Goal: Task Accomplishment & Management: Manage account settings

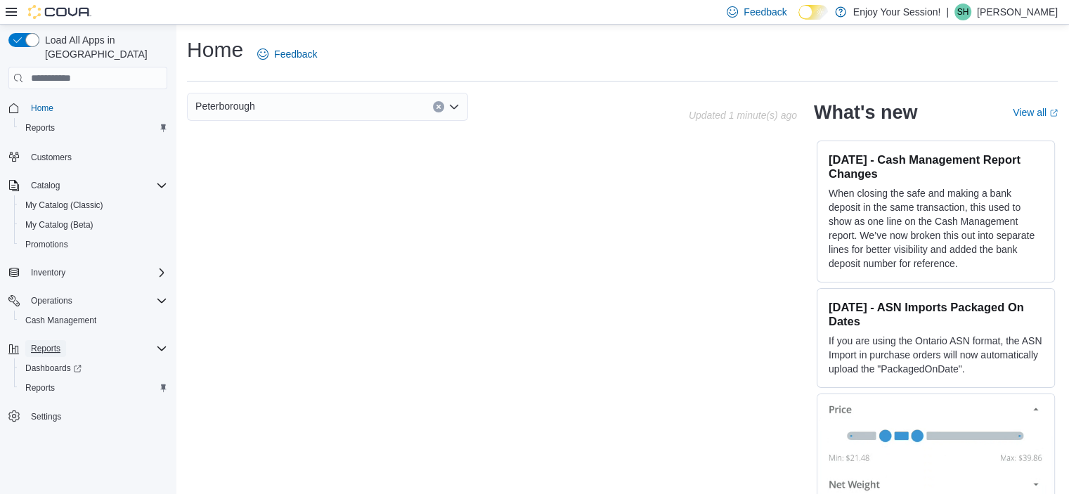
click at [53, 340] on span "Reports" at bounding box center [46, 348] width 30 height 17
click at [45, 343] on span "Reports" at bounding box center [46, 348] width 30 height 11
click at [42, 340] on span "Reports" at bounding box center [46, 348] width 30 height 17
click at [42, 382] on span "Reports" at bounding box center [40, 387] width 30 height 11
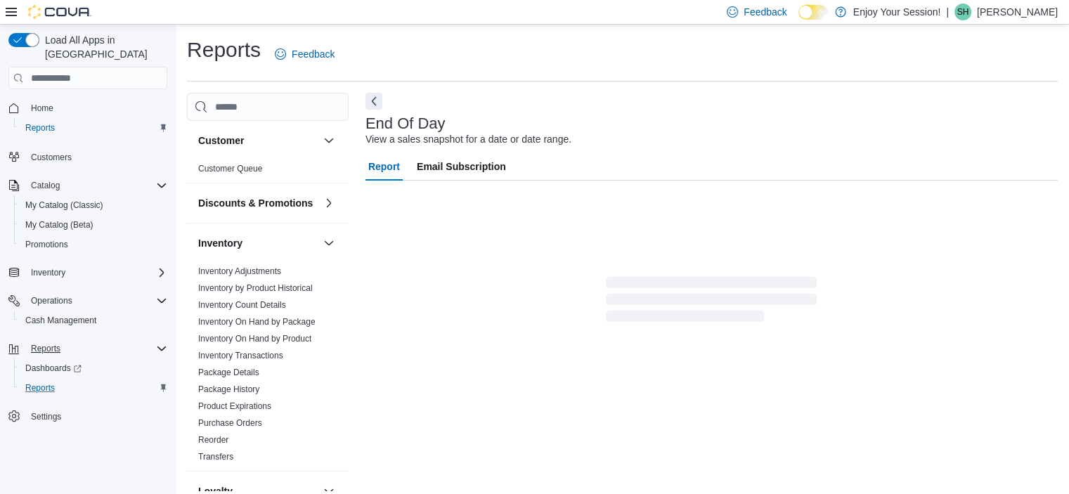
scroll to position [8, 0]
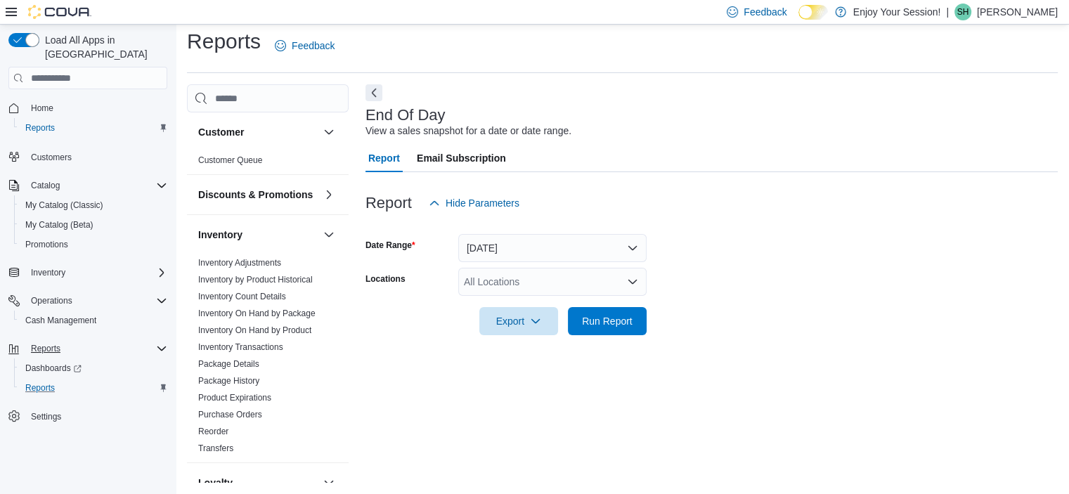
click at [622, 279] on div "All Locations" at bounding box center [552, 282] width 188 height 28
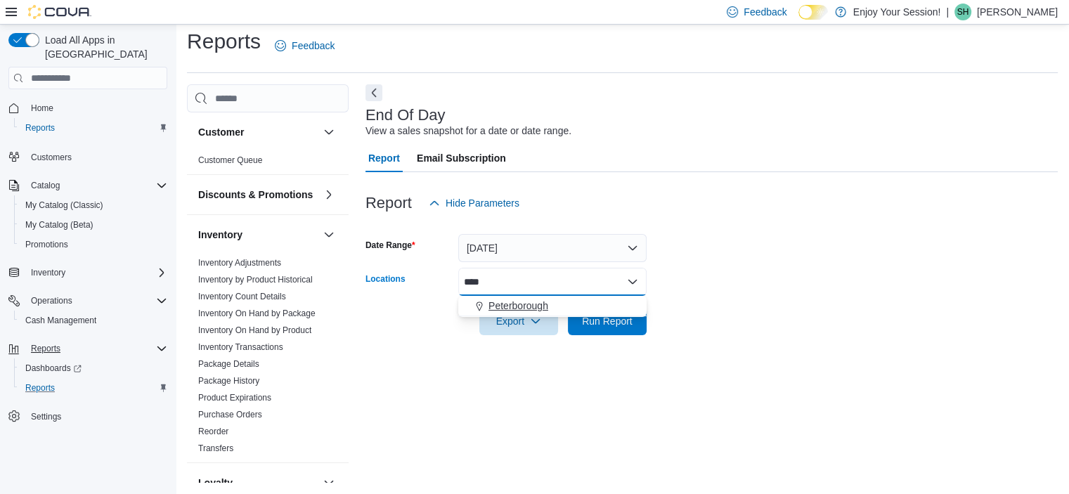
type input "****"
click at [599, 303] on div "Peterborough" at bounding box center [552, 306] width 171 height 14
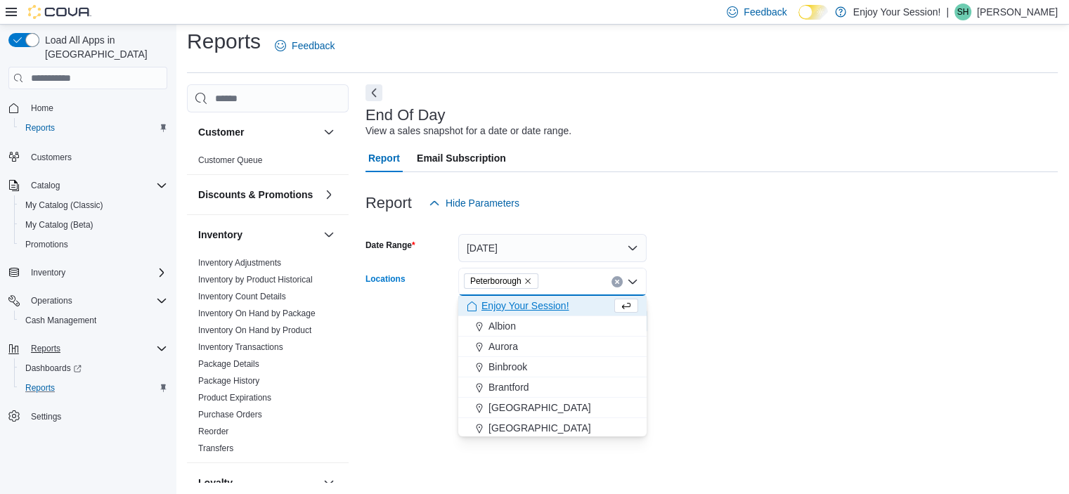
click at [872, 281] on form "Date Range [DATE] Locations [GEOGRAPHIC_DATA] Combo box. Selected. [GEOGRAPHIC_…" at bounding box center [711, 276] width 692 height 118
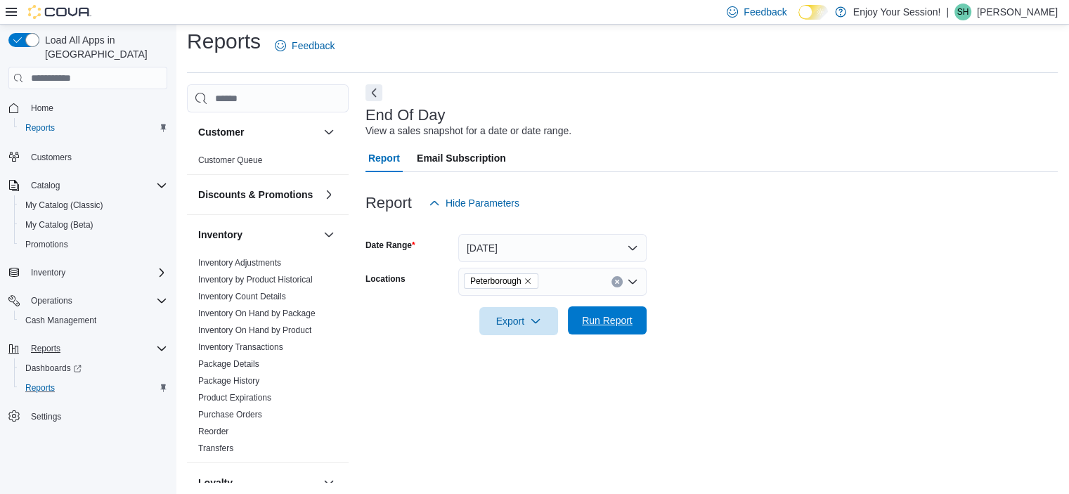
click at [610, 320] on span "Run Report" at bounding box center [607, 320] width 51 height 14
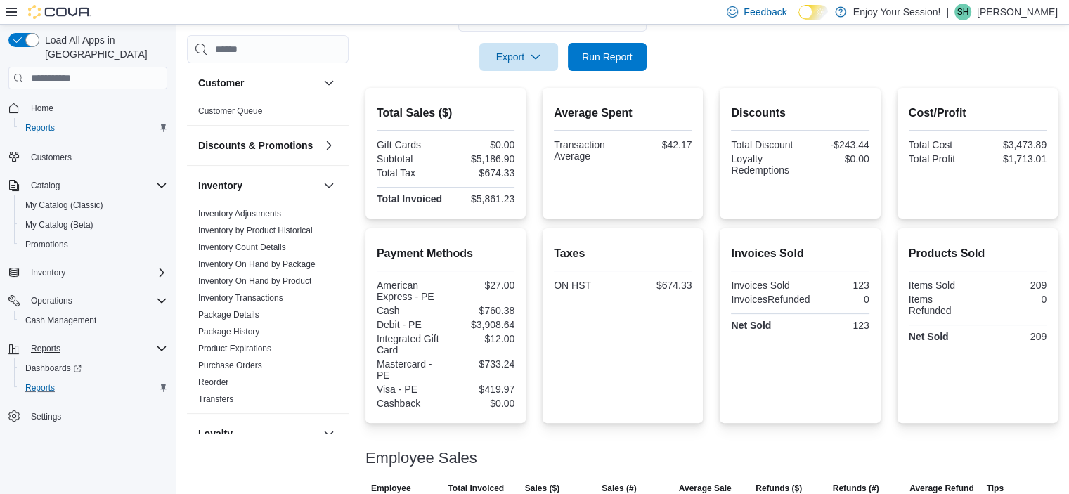
scroll to position [271, 0]
click at [609, 46] on span "Run Report" at bounding box center [607, 58] width 62 height 28
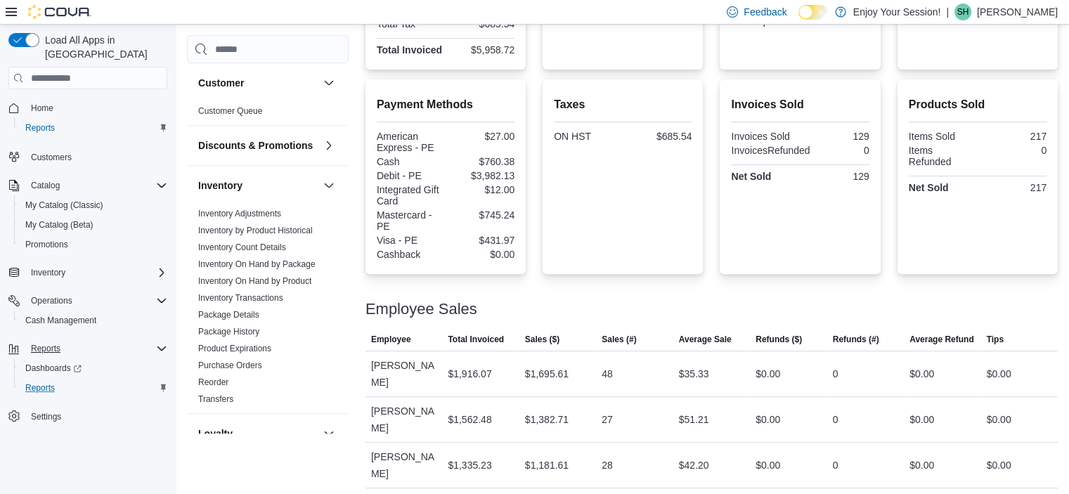
drag, startPoint x: 601, startPoint y: 240, endPoint x: 628, endPoint y: 231, distance: 28.2
click at [628, 231] on div "Taxes ON HST $685.54" at bounding box center [623, 177] width 138 height 172
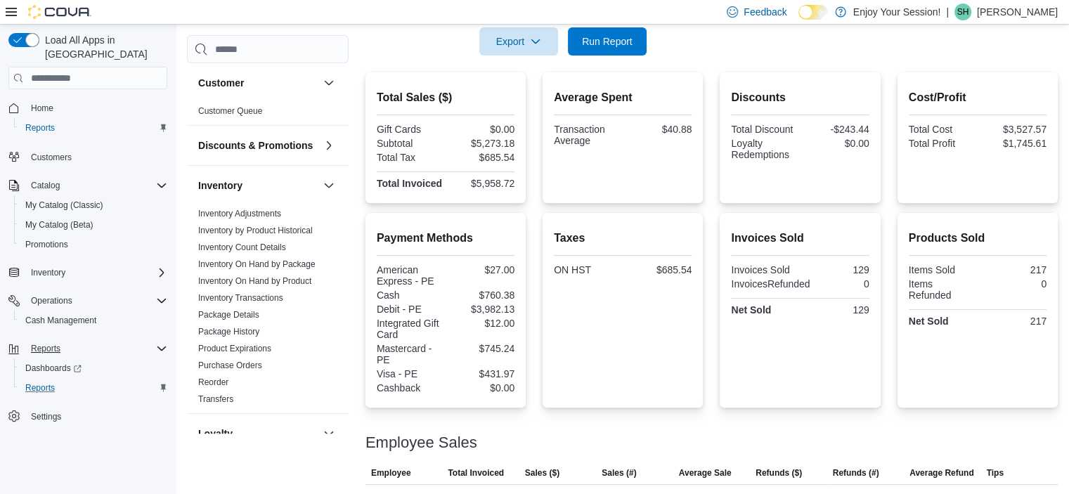
scroll to position [230, 0]
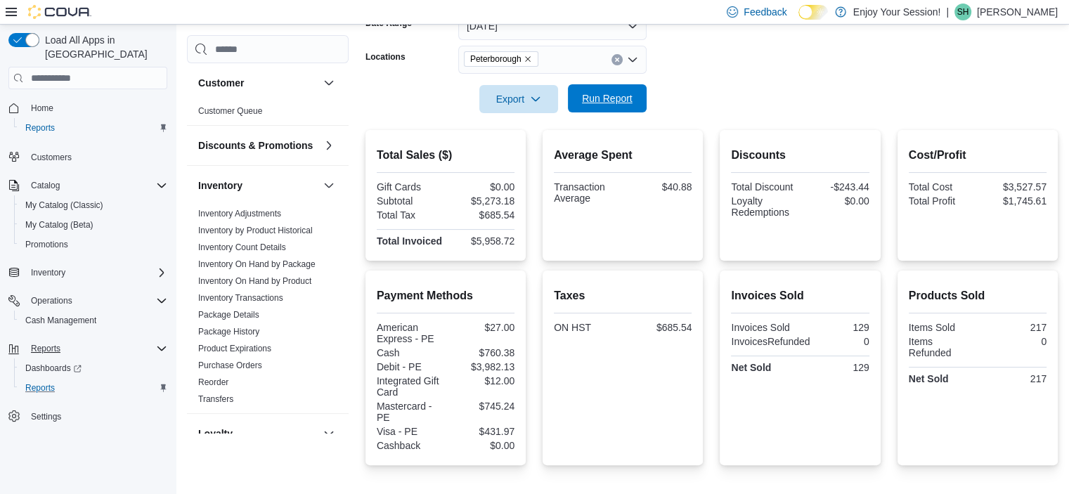
click at [613, 106] on span "Run Report" at bounding box center [607, 98] width 62 height 28
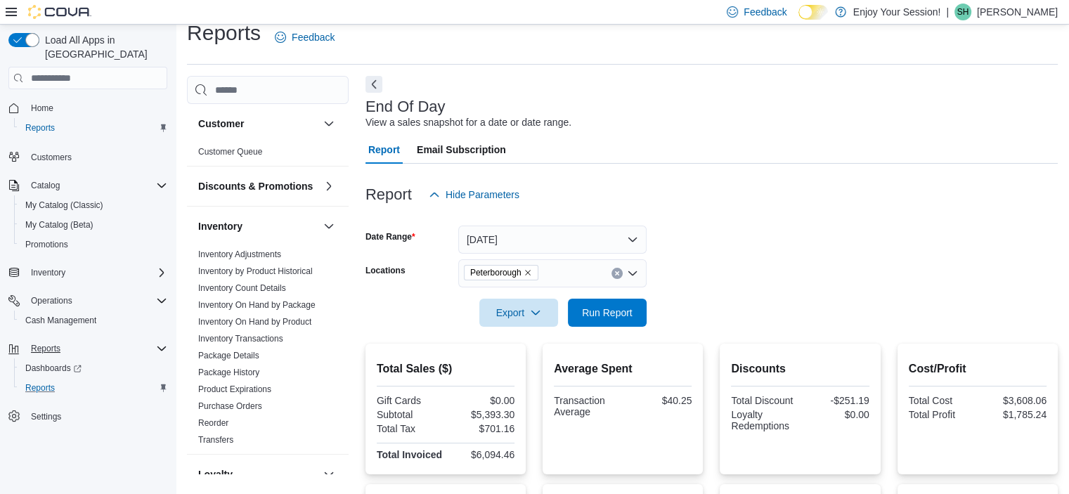
scroll to position [0, 0]
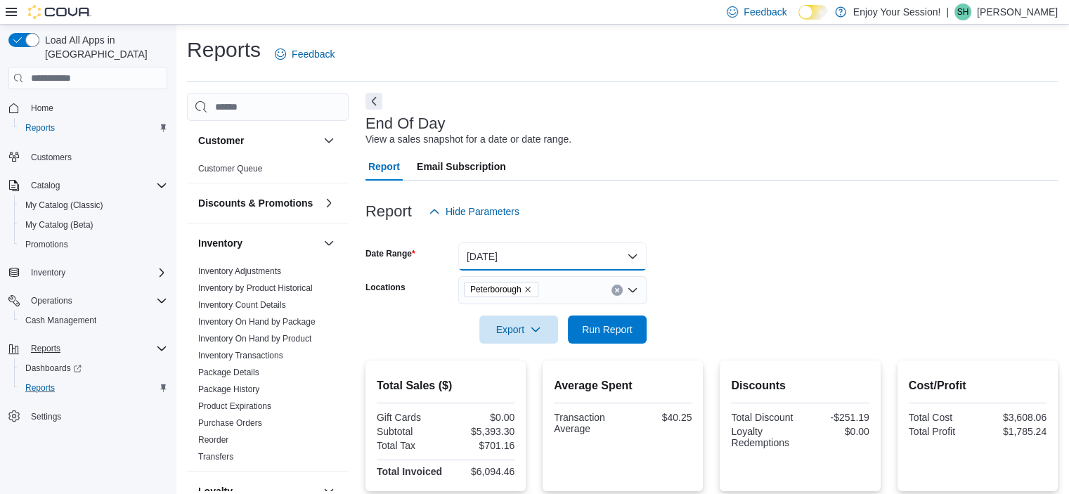
click at [602, 256] on button "[DATE]" at bounding box center [552, 256] width 188 height 28
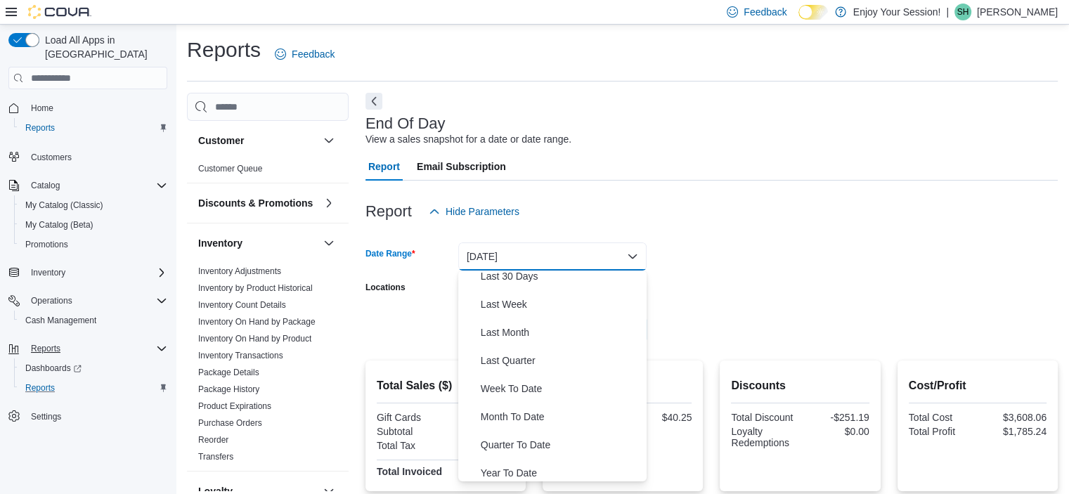
scroll to position [211, 0]
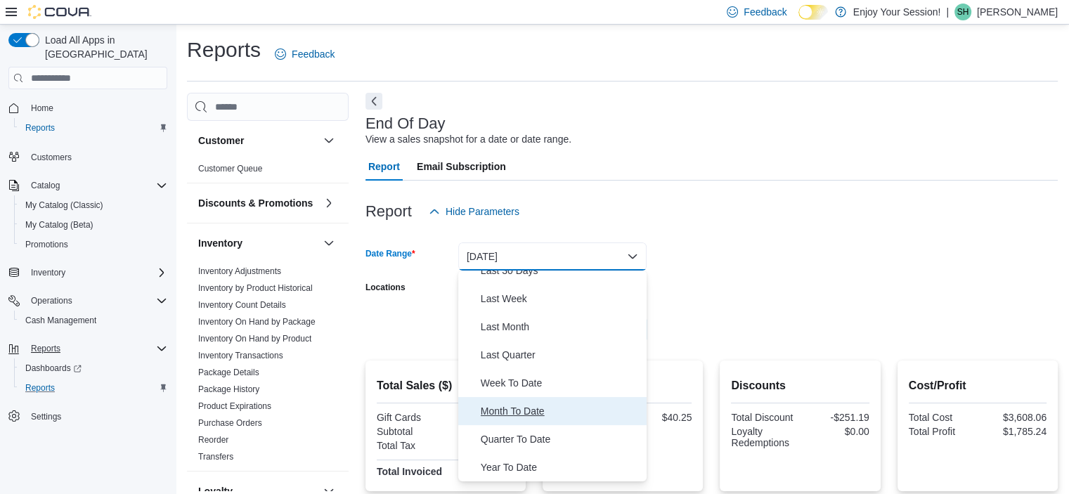
click at [542, 412] on span "Month To Date" at bounding box center [561, 411] width 160 height 17
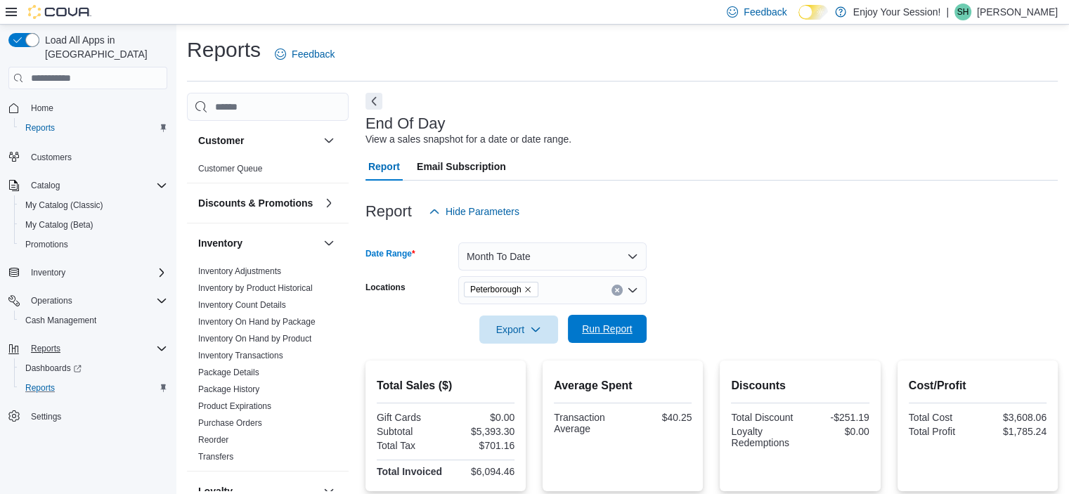
click at [595, 337] on span "Run Report" at bounding box center [607, 329] width 62 height 28
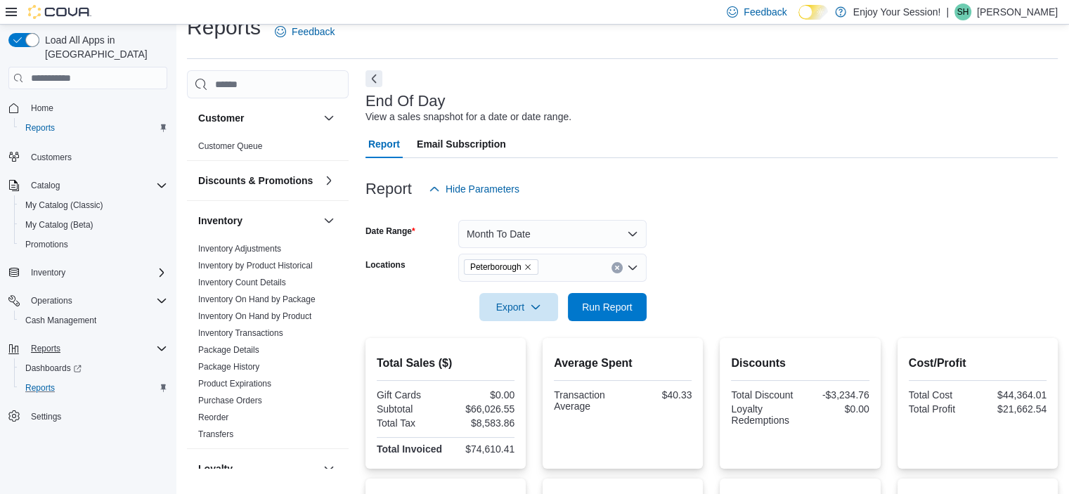
scroll to position [23, 0]
click at [632, 230] on button "Month To Date" at bounding box center [552, 233] width 188 height 28
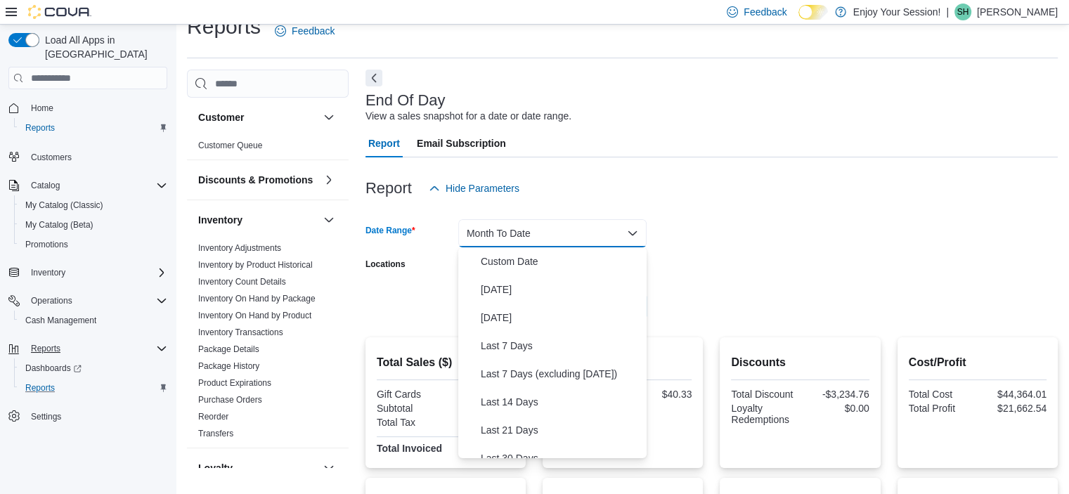
scroll to position [211, 0]
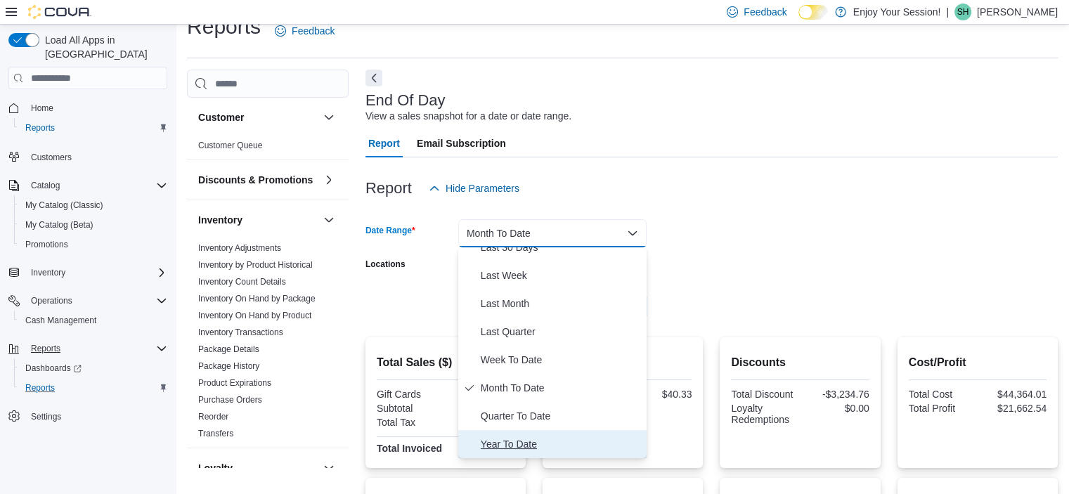
click at [532, 446] on span "Year To Date" at bounding box center [561, 444] width 160 height 17
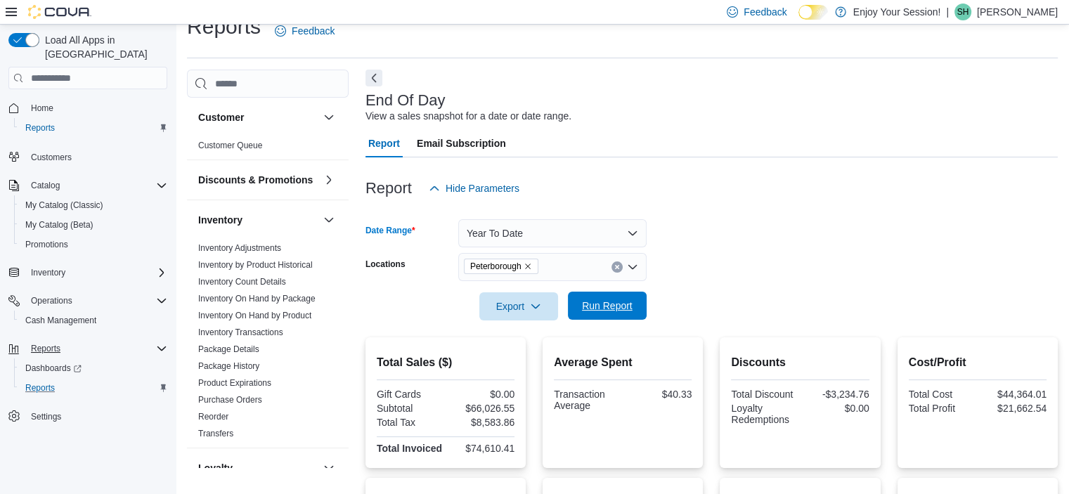
click at [609, 298] on span "Run Report" at bounding box center [607, 306] width 62 height 28
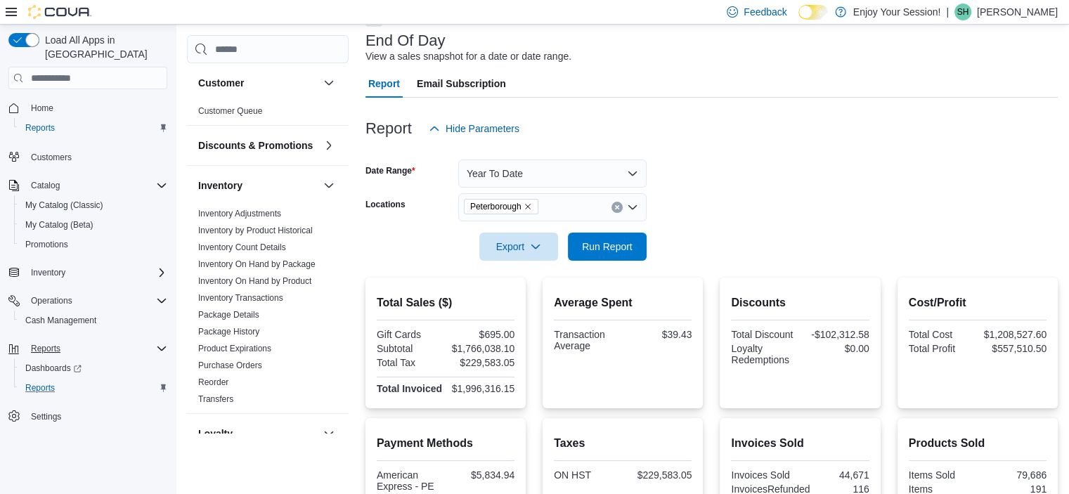
scroll to position [39, 0]
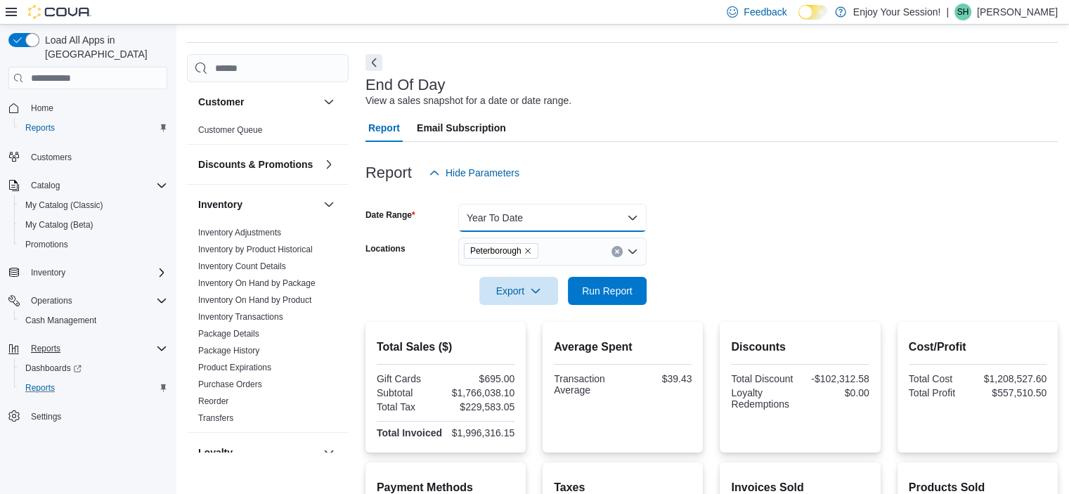
click at [628, 219] on button "Year To Date" at bounding box center [552, 218] width 188 height 28
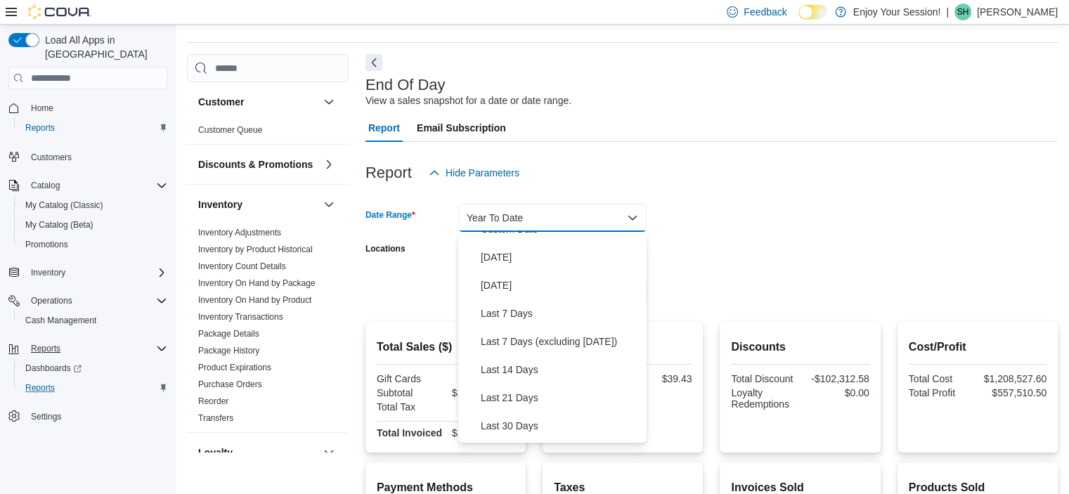
scroll to position [0, 0]
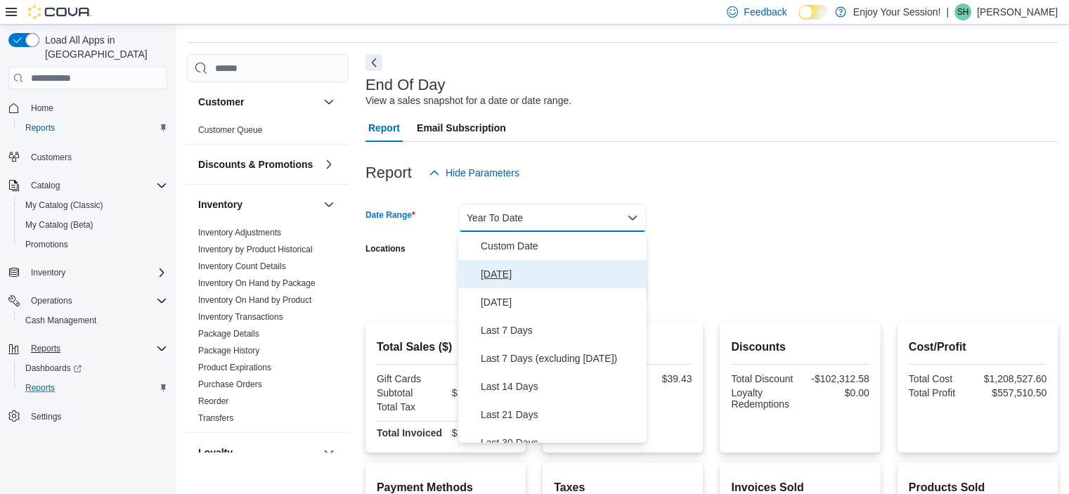
click at [502, 276] on span "[DATE]" at bounding box center [561, 274] width 160 height 17
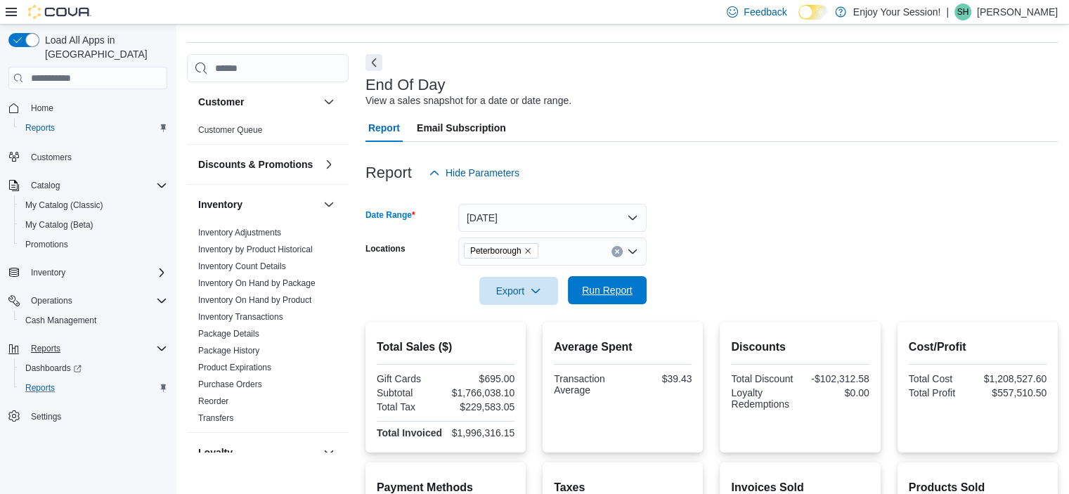
click at [597, 287] on span "Run Report" at bounding box center [607, 290] width 51 height 14
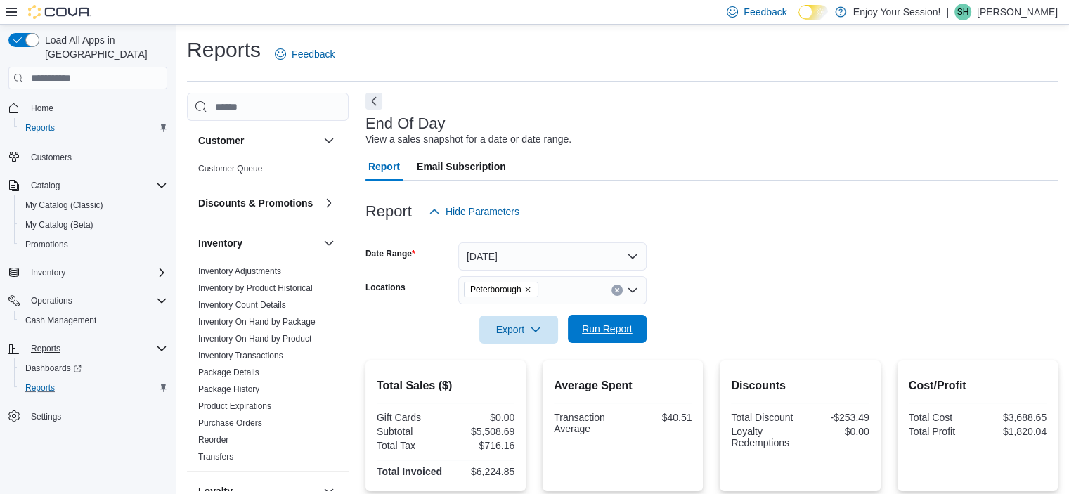
click at [622, 325] on span "Run Report" at bounding box center [607, 329] width 51 height 14
click at [623, 325] on span "Run Report" at bounding box center [607, 329] width 51 height 14
click at [622, 332] on span "Run Report" at bounding box center [607, 329] width 51 height 14
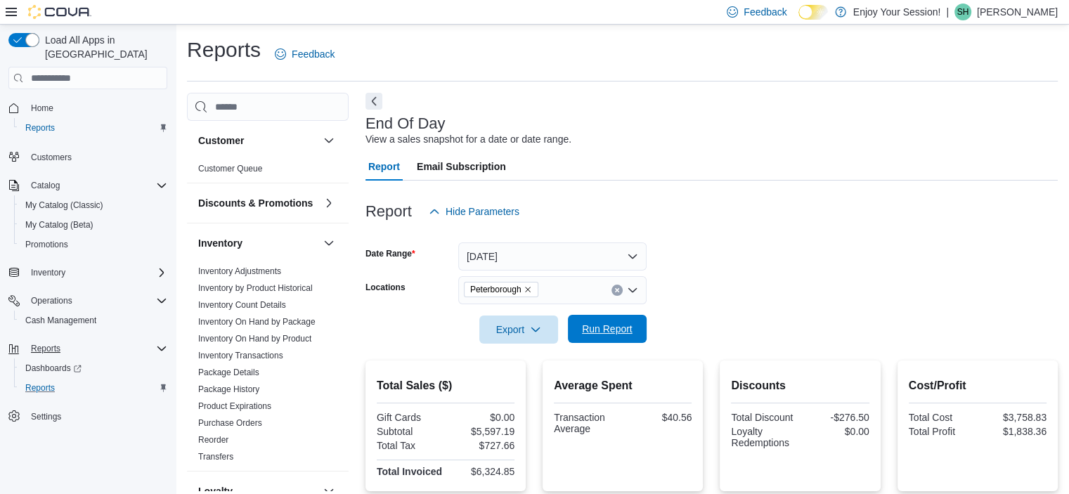
click at [622, 332] on span "Run Report" at bounding box center [607, 329] width 51 height 14
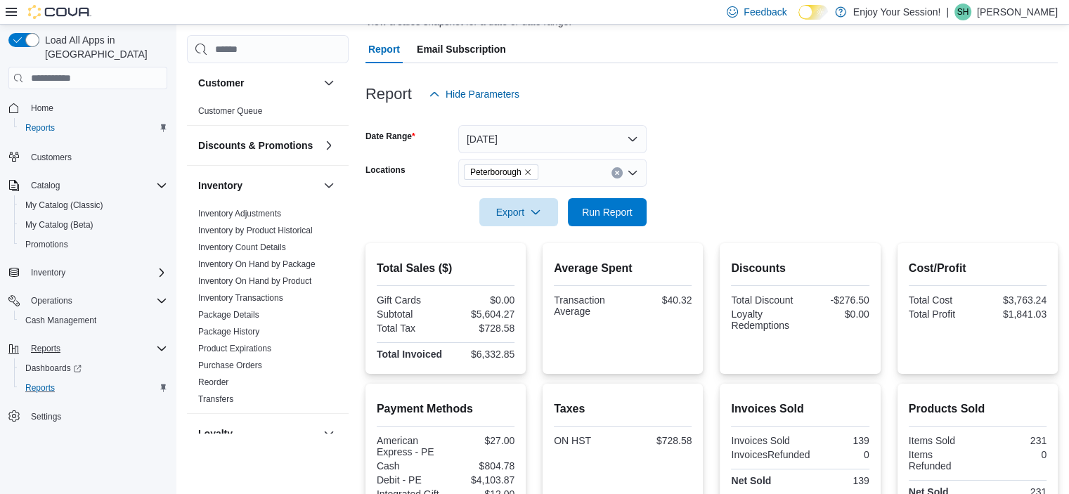
scroll to position [105, 0]
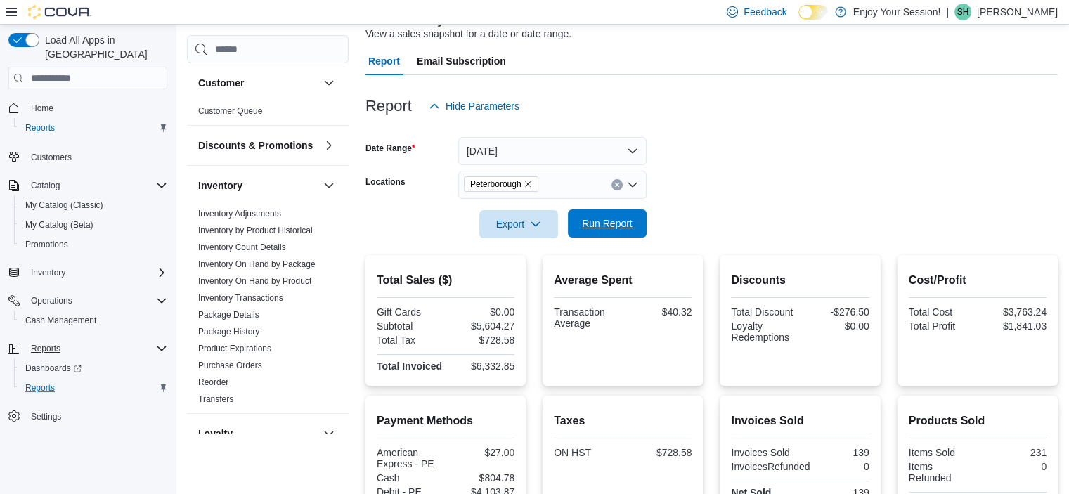
click at [616, 230] on span "Run Report" at bounding box center [607, 223] width 51 height 14
drag, startPoint x: 475, startPoint y: 324, endPoint x: 516, endPoint y: 327, distance: 41.6
click at [514, 327] on div "$5,641.43" at bounding box center [481, 325] width 66 height 11
copy div "$5,641.43"
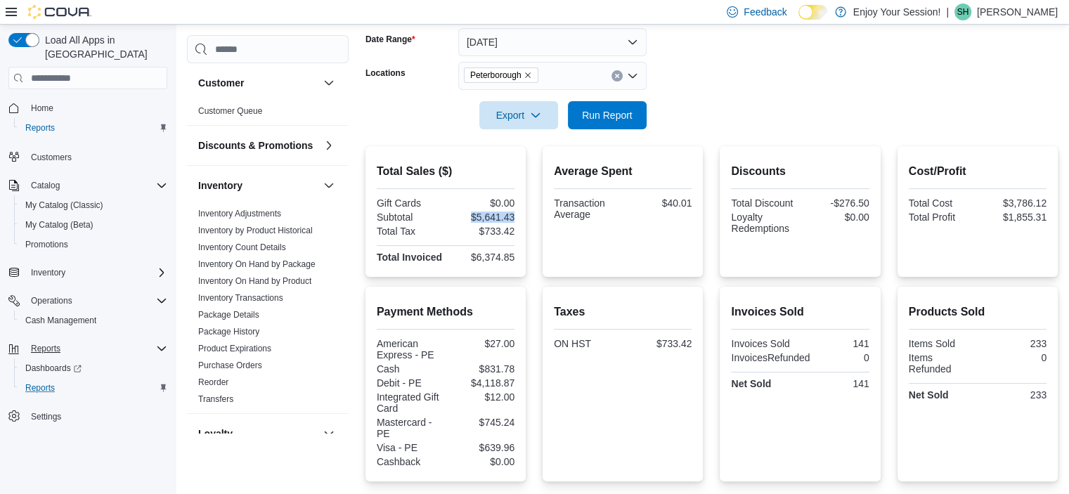
scroll to position [228, 0]
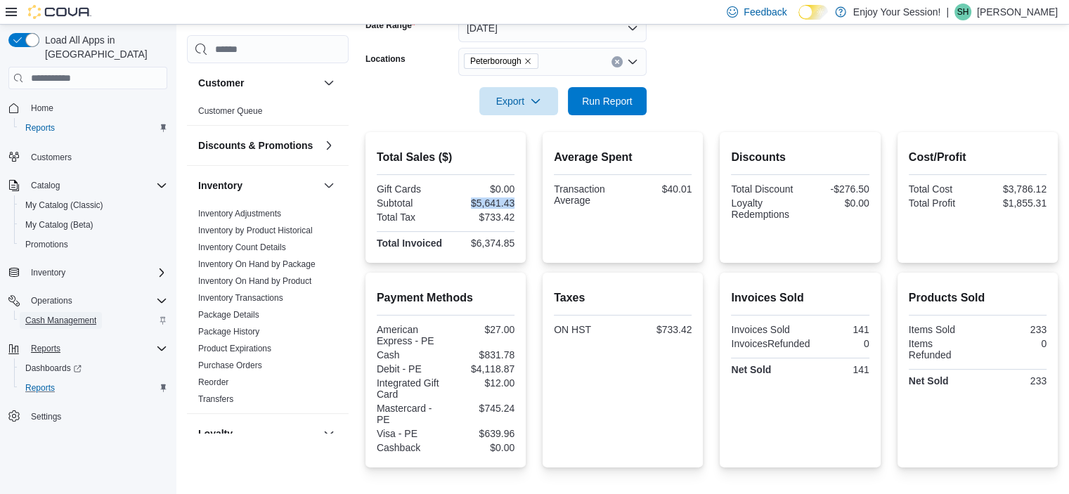
click at [58, 315] on span "Cash Management" at bounding box center [60, 320] width 71 height 11
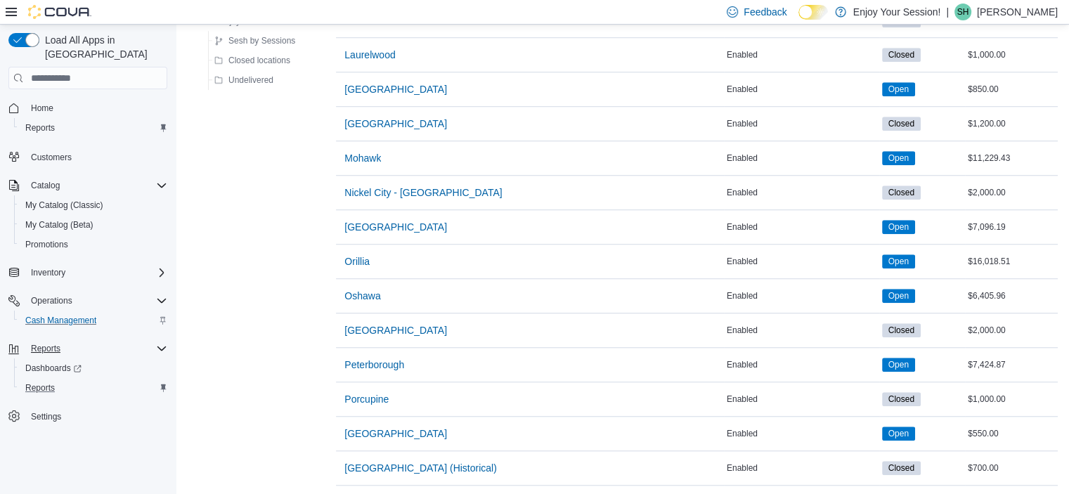
scroll to position [1149, 0]
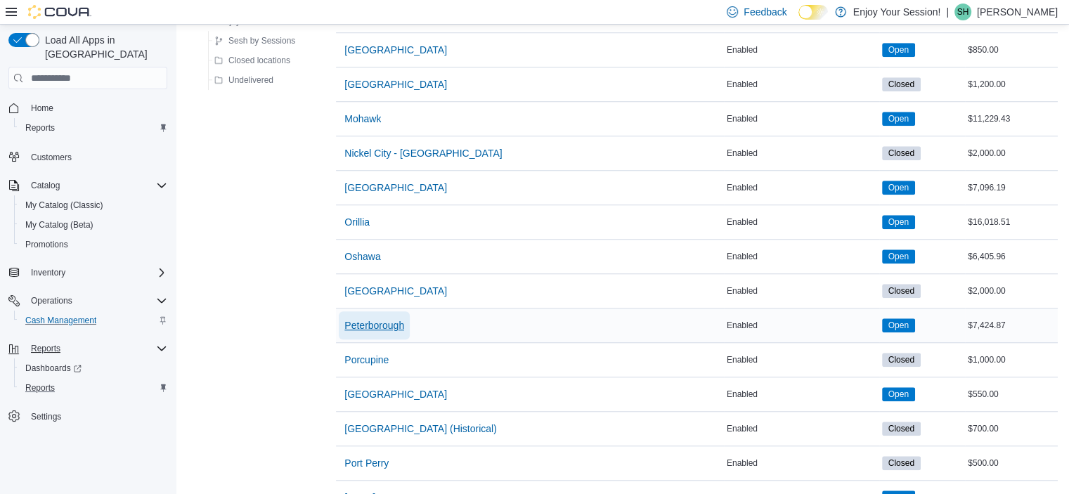
click at [376, 323] on span "Peterborough" at bounding box center [374, 325] width 60 height 14
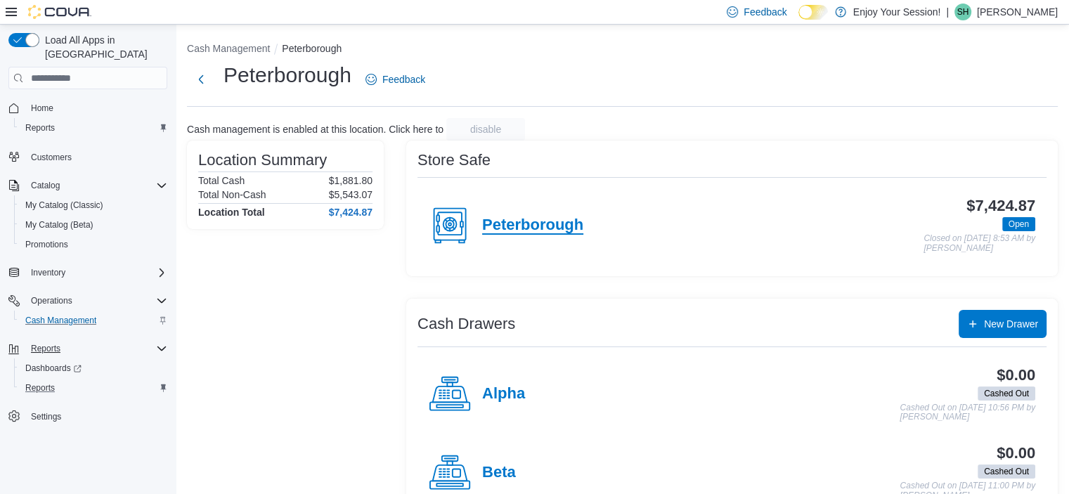
click at [562, 223] on h4 "Peterborough" at bounding box center [532, 225] width 101 height 18
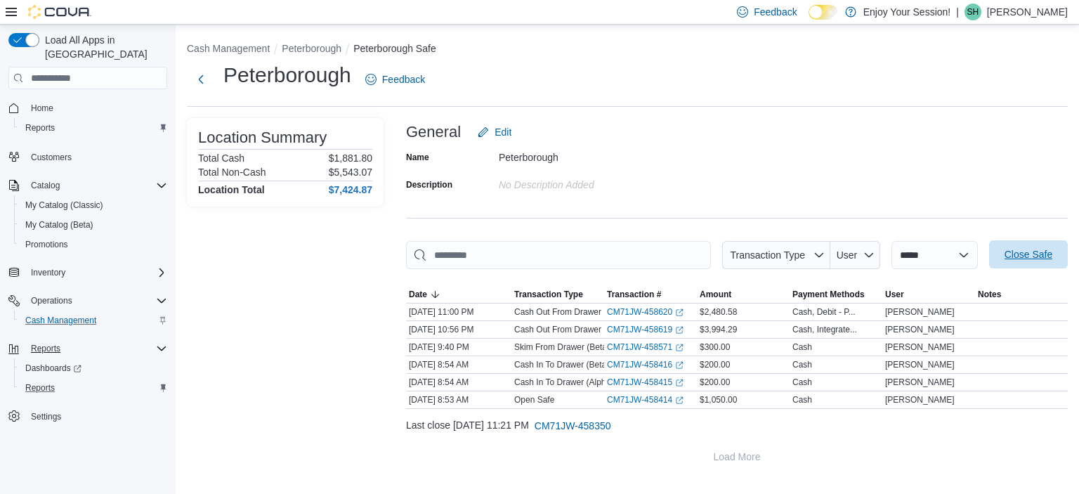
click at [1032, 258] on span "Close Safe" at bounding box center [1029, 254] width 48 height 14
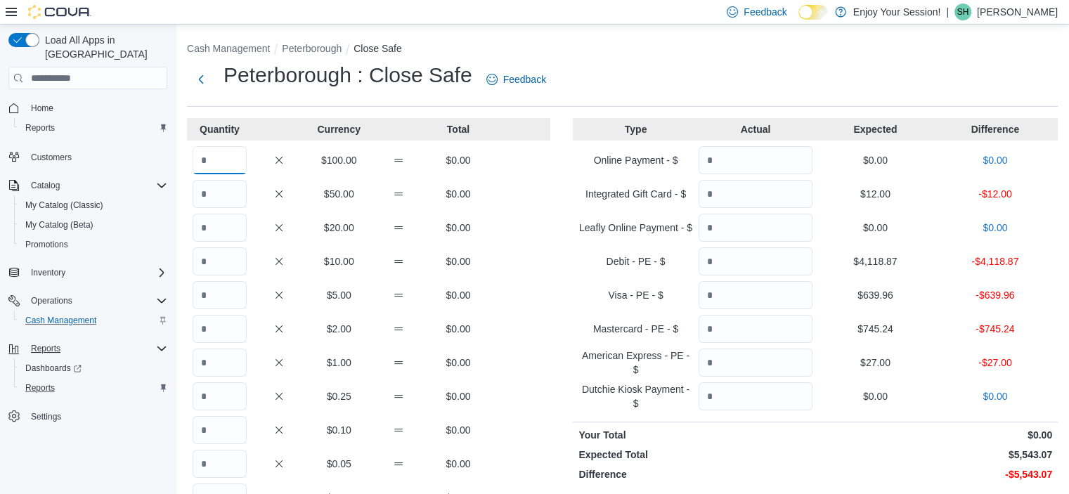
click at [216, 157] on input "Quantity" at bounding box center [220, 160] width 54 height 28
type input "*"
type input "**"
type input "*"
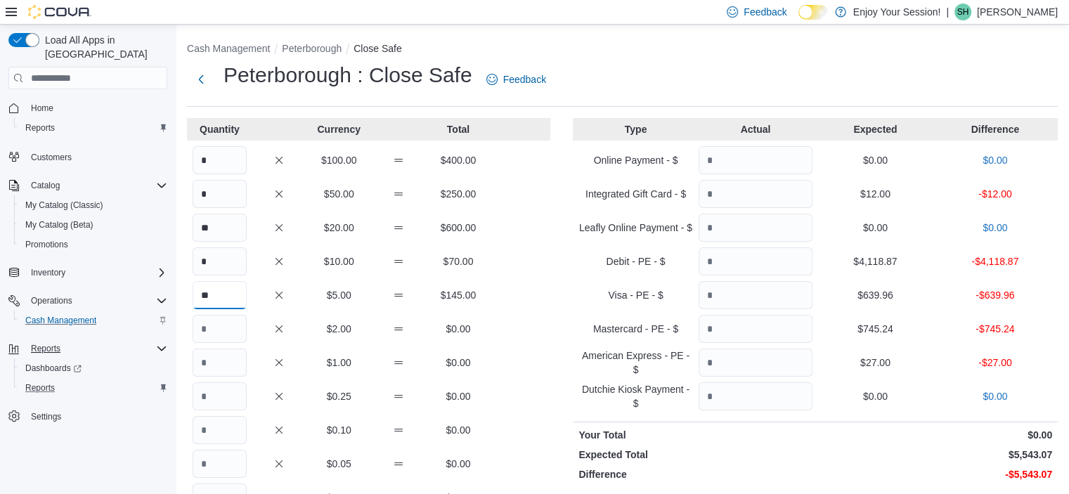
type input "**"
type input "***"
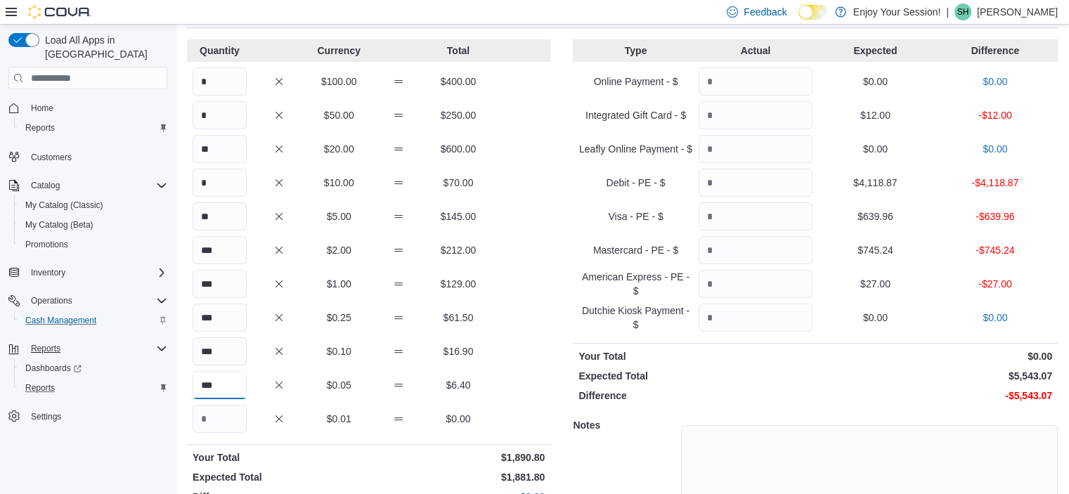
scroll to position [73, 0]
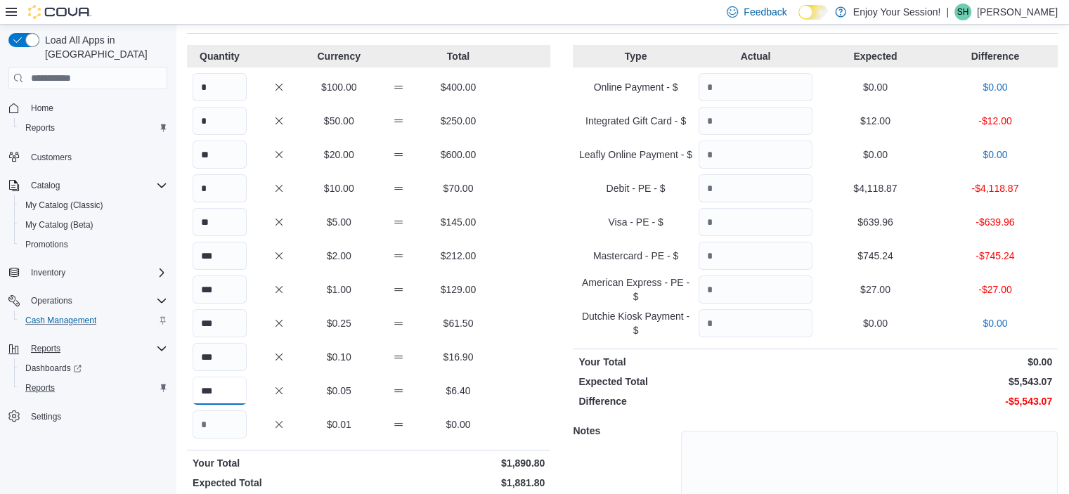
type input "***"
click at [220, 292] on input "***" at bounding box center [220, 289] width 54 height 28
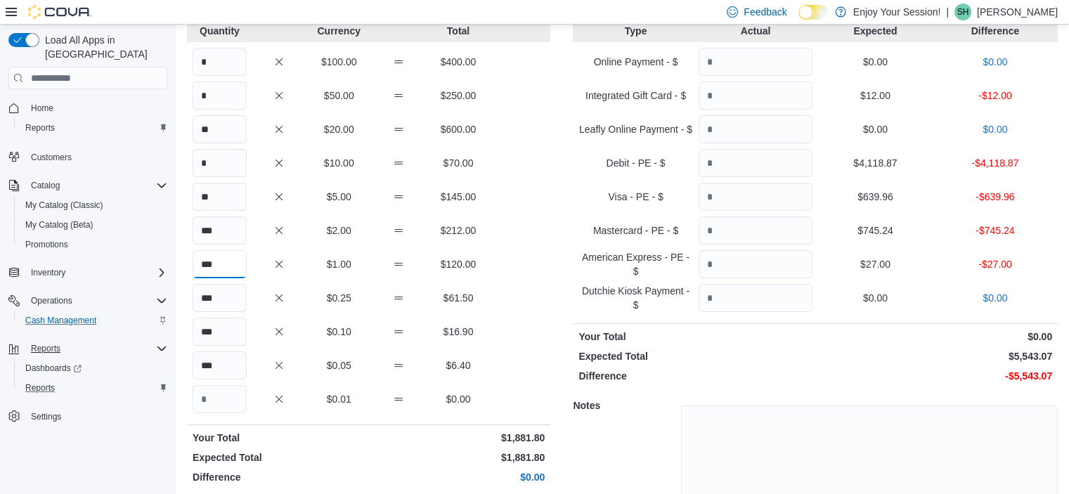
scroll to position [96, 0]
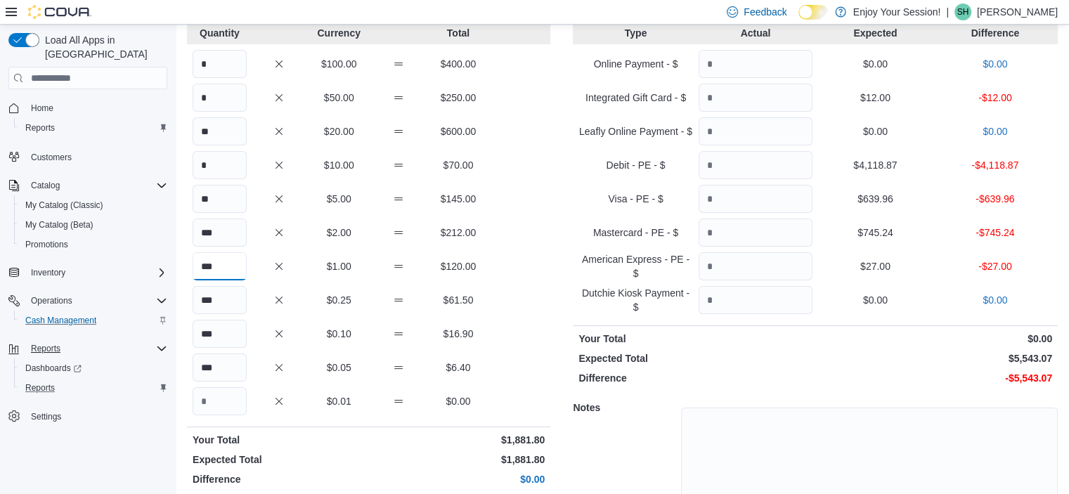
type input "***"
click at [712, 100] on input "Quantity" at bounding box center [755, 98] width 114 height 28
type input "*****"
click at [745, 167] on input "Quantity" at bounding box center [755, 165] width 114 height 28
type input "*"
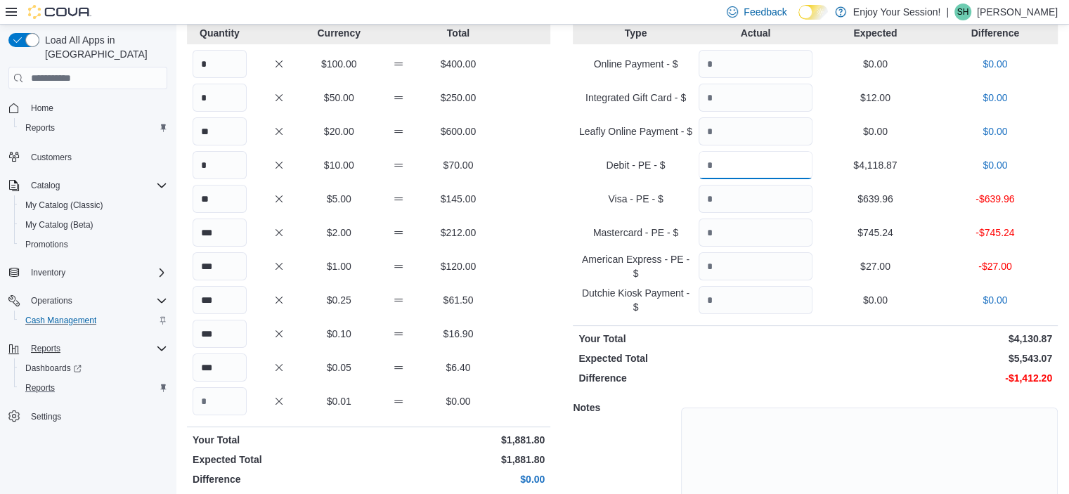
type input "*******"
click at [730, 202] on input "Quantity" at bounding box center [755, 199] width 114 height 28
type input "******"
click at [750, 238] on input "Quantity" at bounding box center [755, 233] width 114 height 28
type input "******"
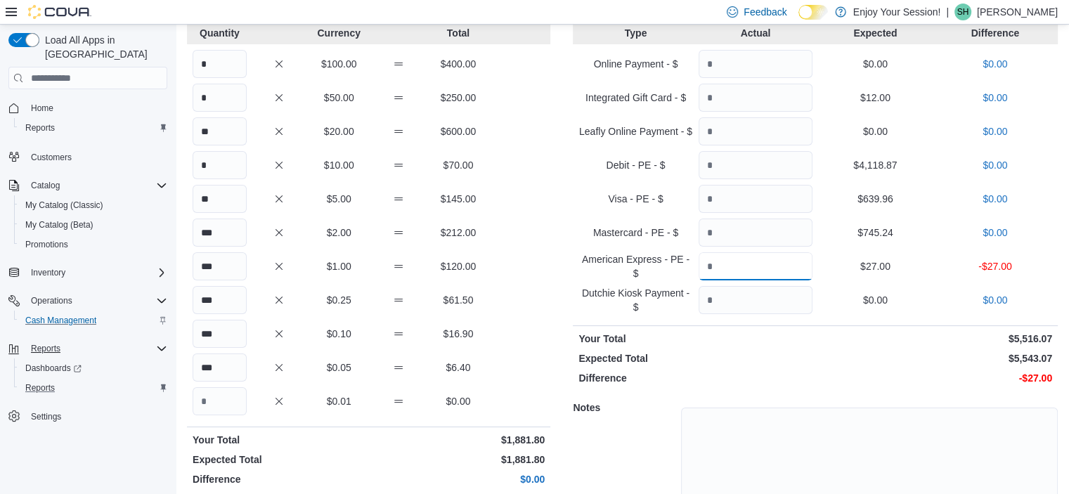
click at [739, 269] on input "Quantity" at bounding box center [755, 266] width 114 height 28
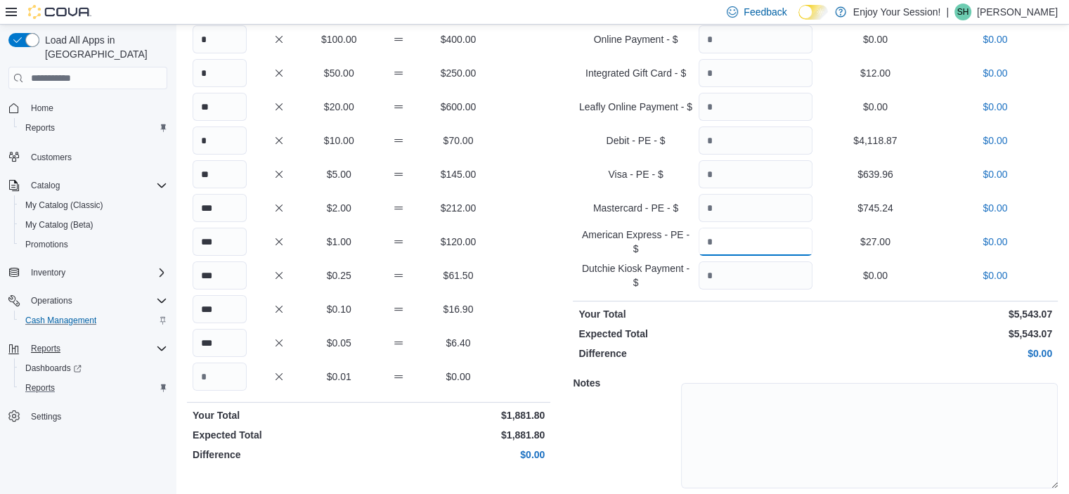
scroll to position [168, 0]
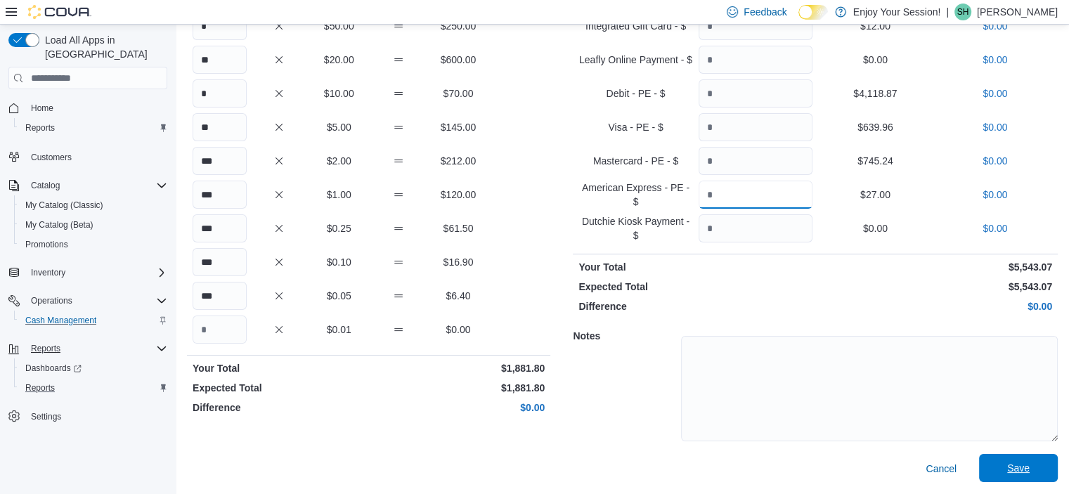
type input "*****"
click at [1026, 470] on span "Save" at bounding box center [1018, 468] width 22 height 14
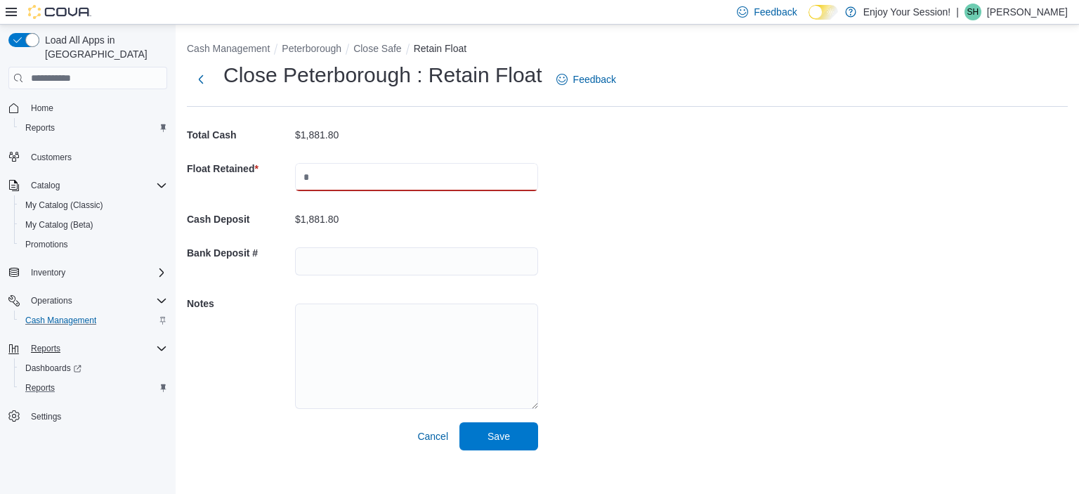
click at [432, 179] on input "text" at bounding box center [416, 177] width 243 height 28
type input "*******"
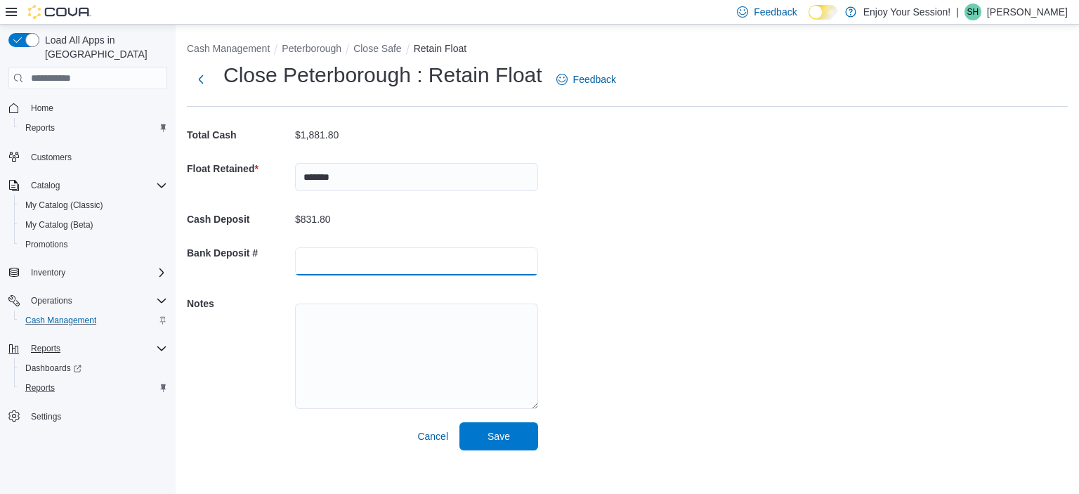
click at [334, 256] on input "text" at bounding box center [416, 261] width 243 height 28
type input "**********"
click at [518, 442] on span "Save" at bounding box center [499, 436] width 62 height 28
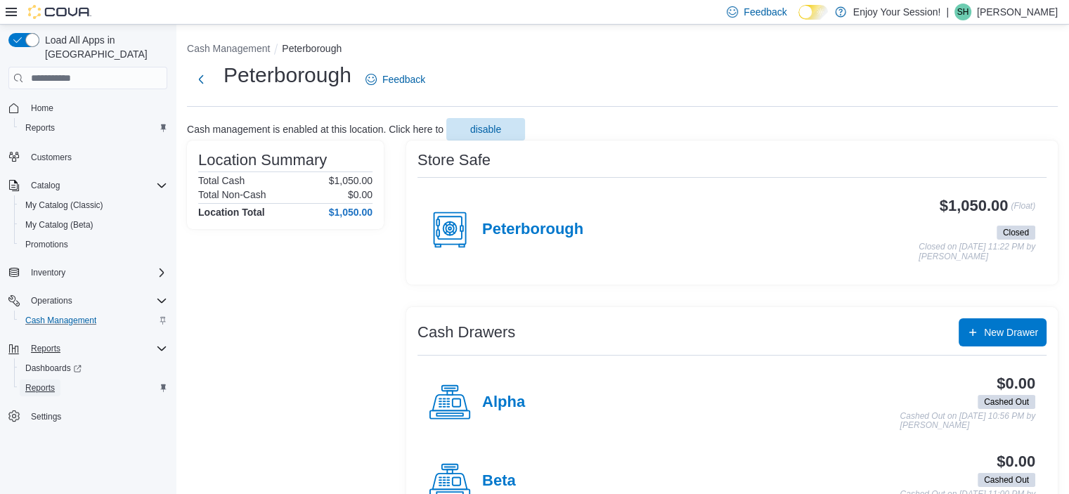
click at [46, 382] on span "Reports" at bounding box center [40, 387] width 30 height 11
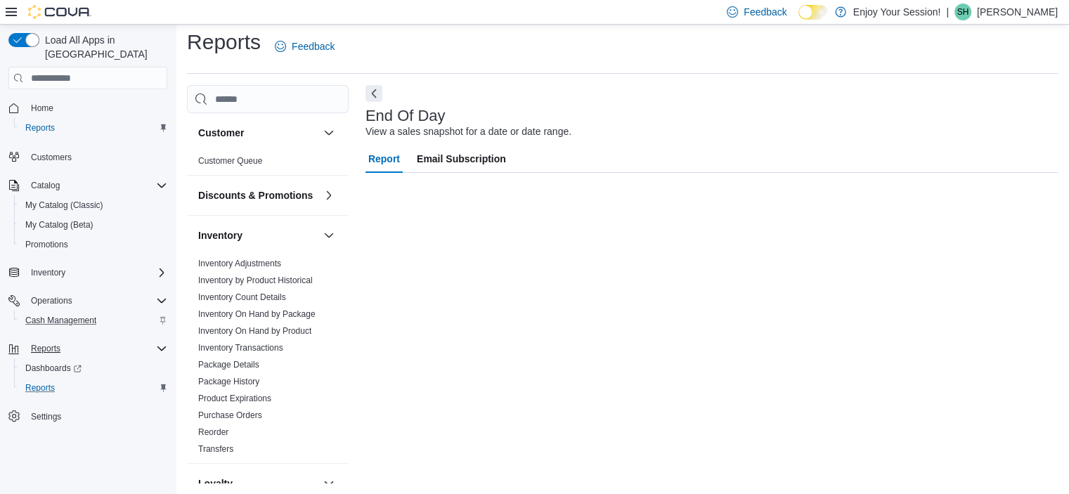
scroll to position [8, 0]
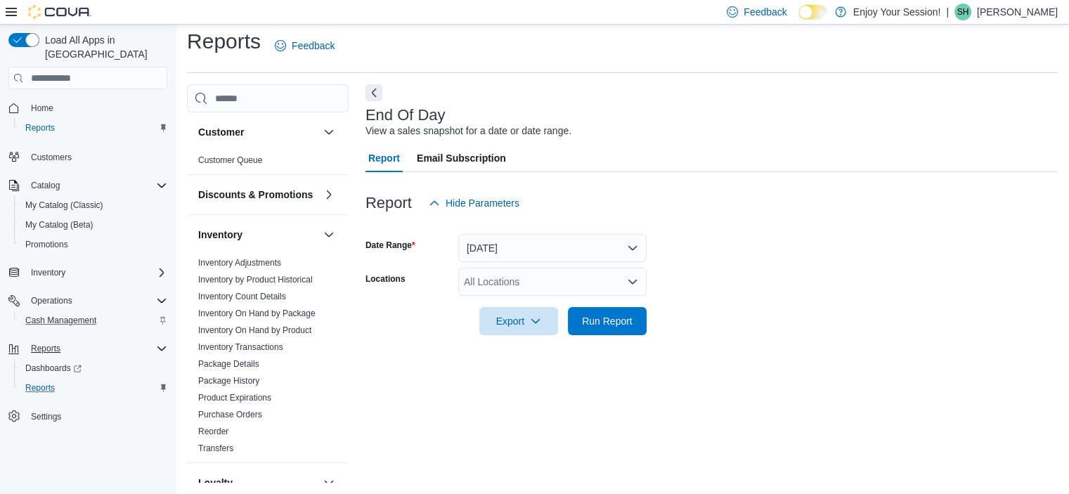
click at [495, 272] on div "All Locations" at bounding box center [552, 282] width 188 height 28
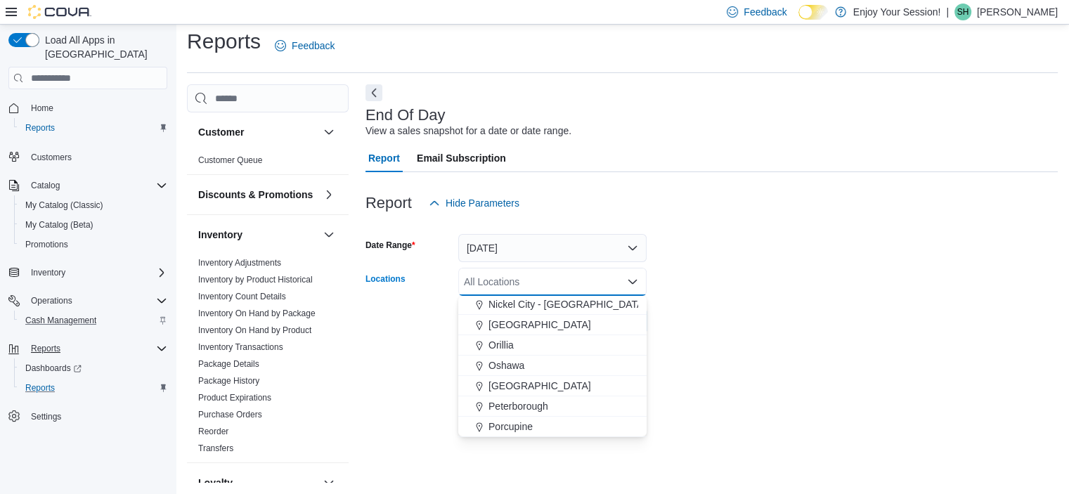
scroll to position [423, 0]
click at [523, 415] on span "Peterborough" at bounding box center [518, 412] width 60 height 14
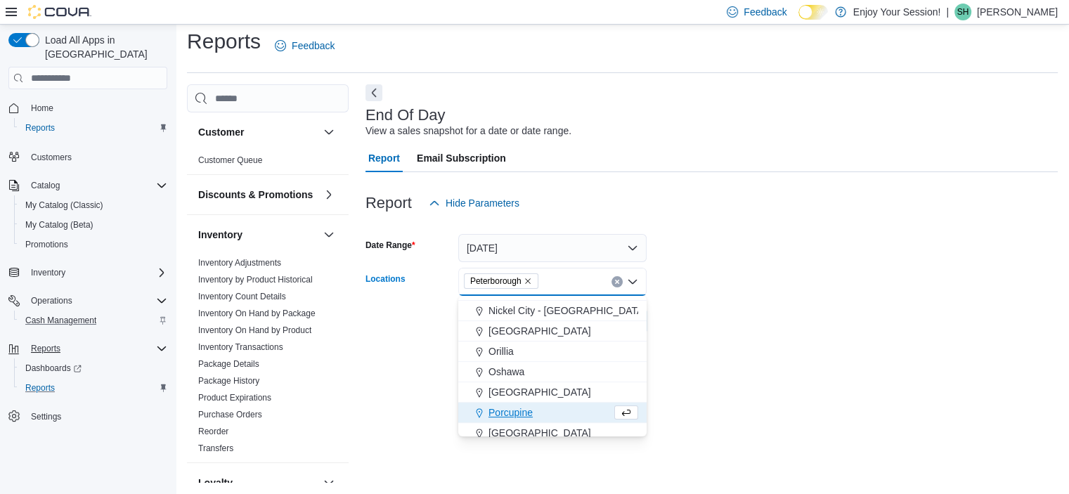
click at [779, 256] on form "Date Range [DATE] Locations [GEOGRAPHIC_DATA] Combo box. Selected. [GEOGRAPHIC_…" at bounding box center [711, 276] width 692 height 118
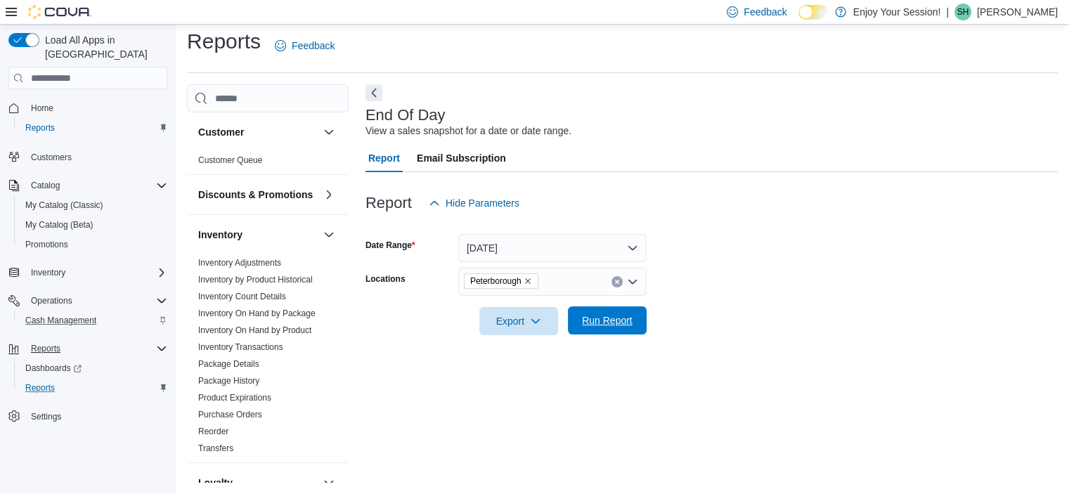
click at [619, 330] on span "Run Report" at bounding box center [607, 320] width 62 height 28
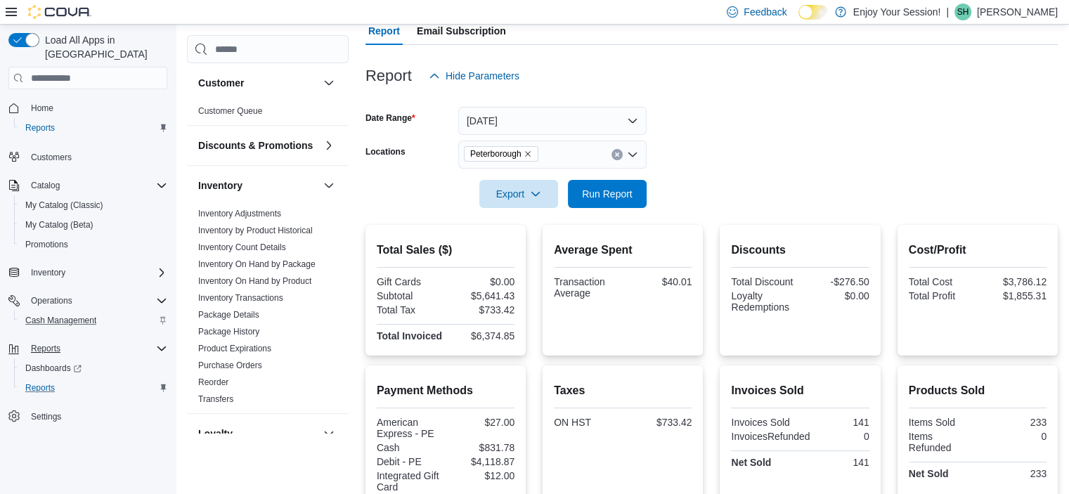
scroll to position [173, 0]
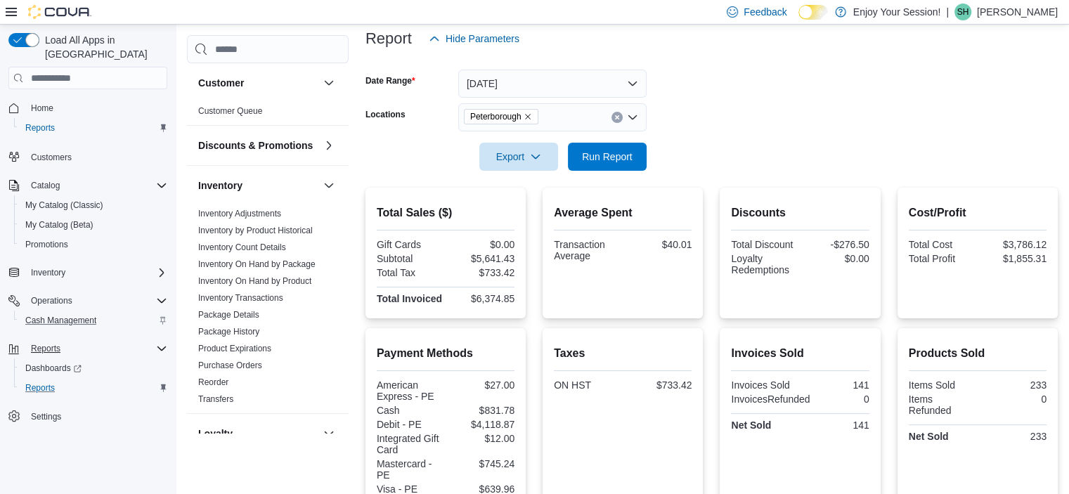
click at [698, 22] on div "Feedback Dark Mode Enjoy Your Session! | SH [PERSON_NAME]" at bounding box center [534, 12] width 1069 height 25
